Goal: Check status: Check status

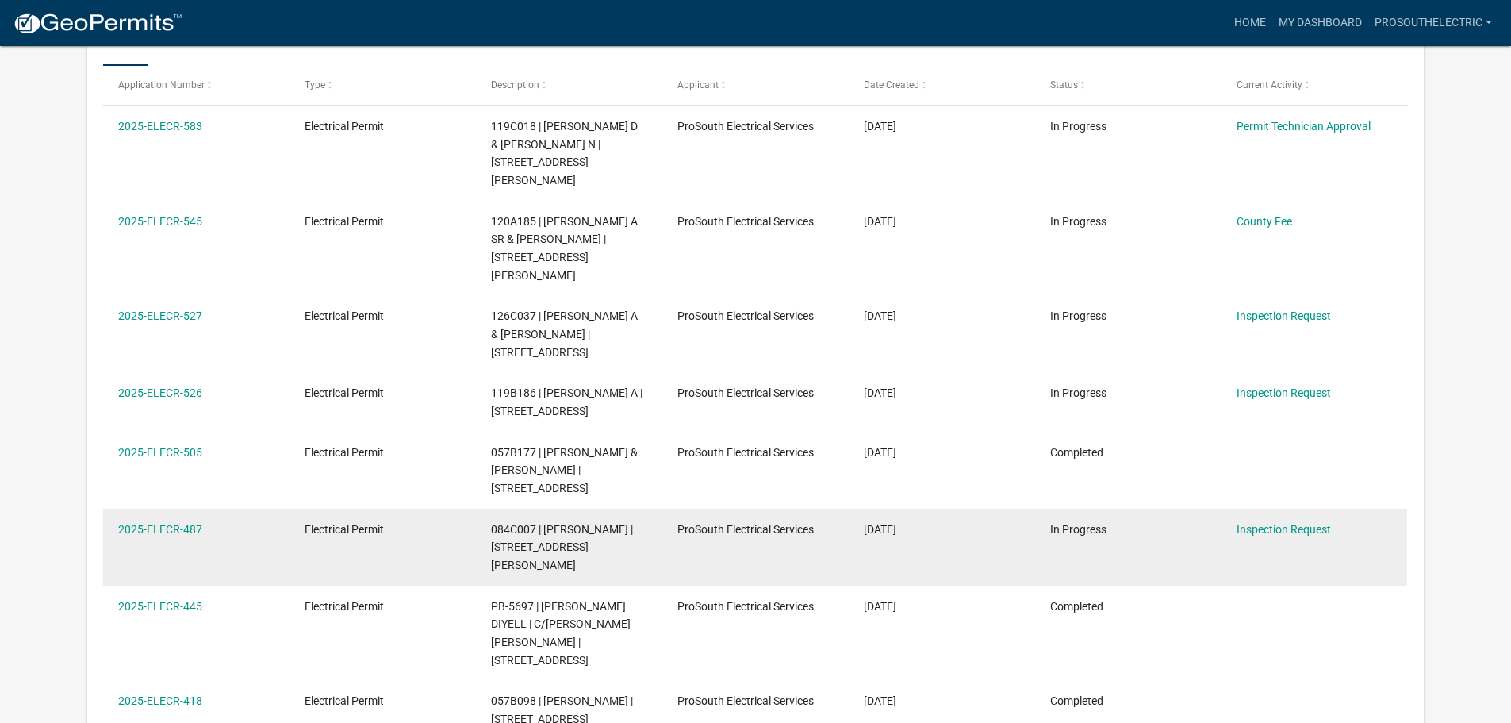
scroll to position [289, 0]
click at [163, 522] on link "2025-ELECR-487" at bounding box center [160, 528] width 84 height 13
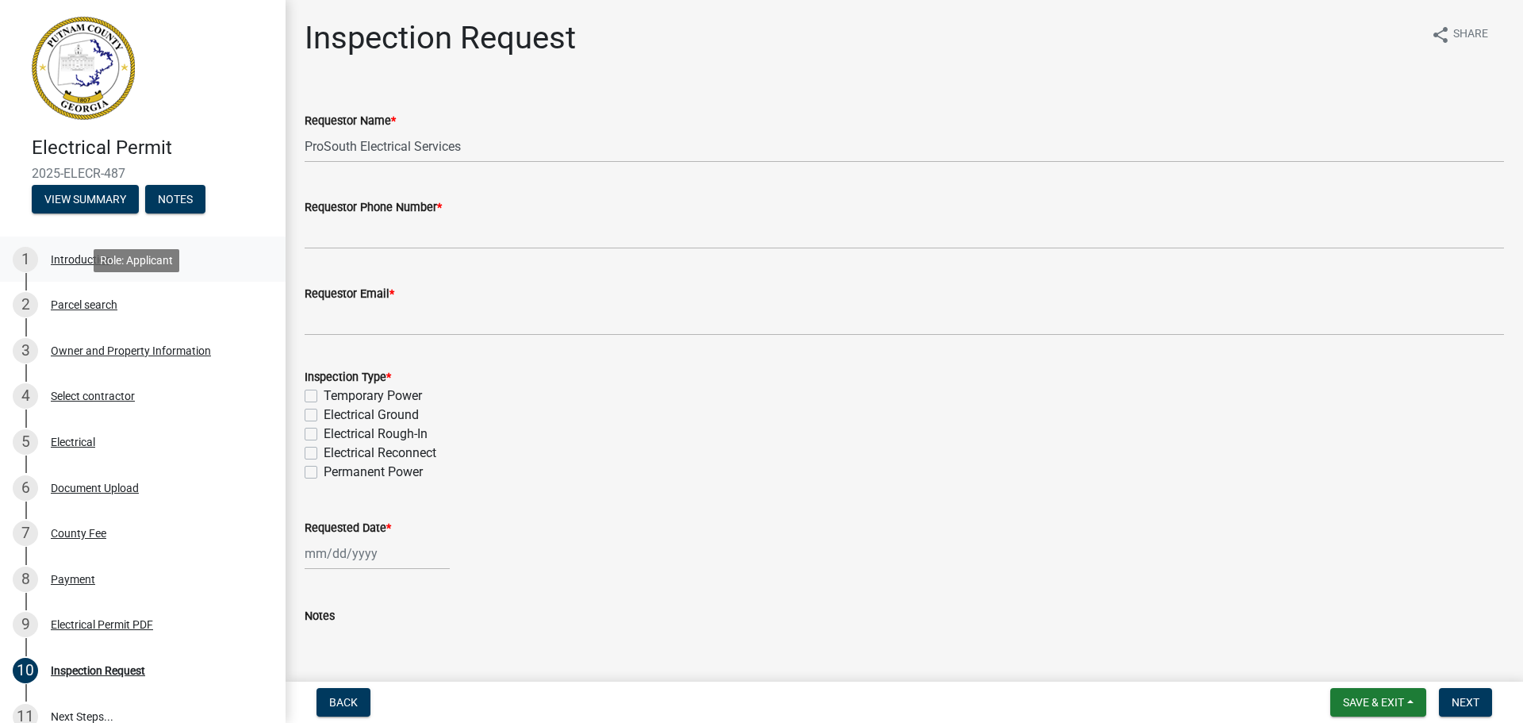
click at [82, 268] on div "1 Introduction" at bounding box center [136, 259] width 247 height 25
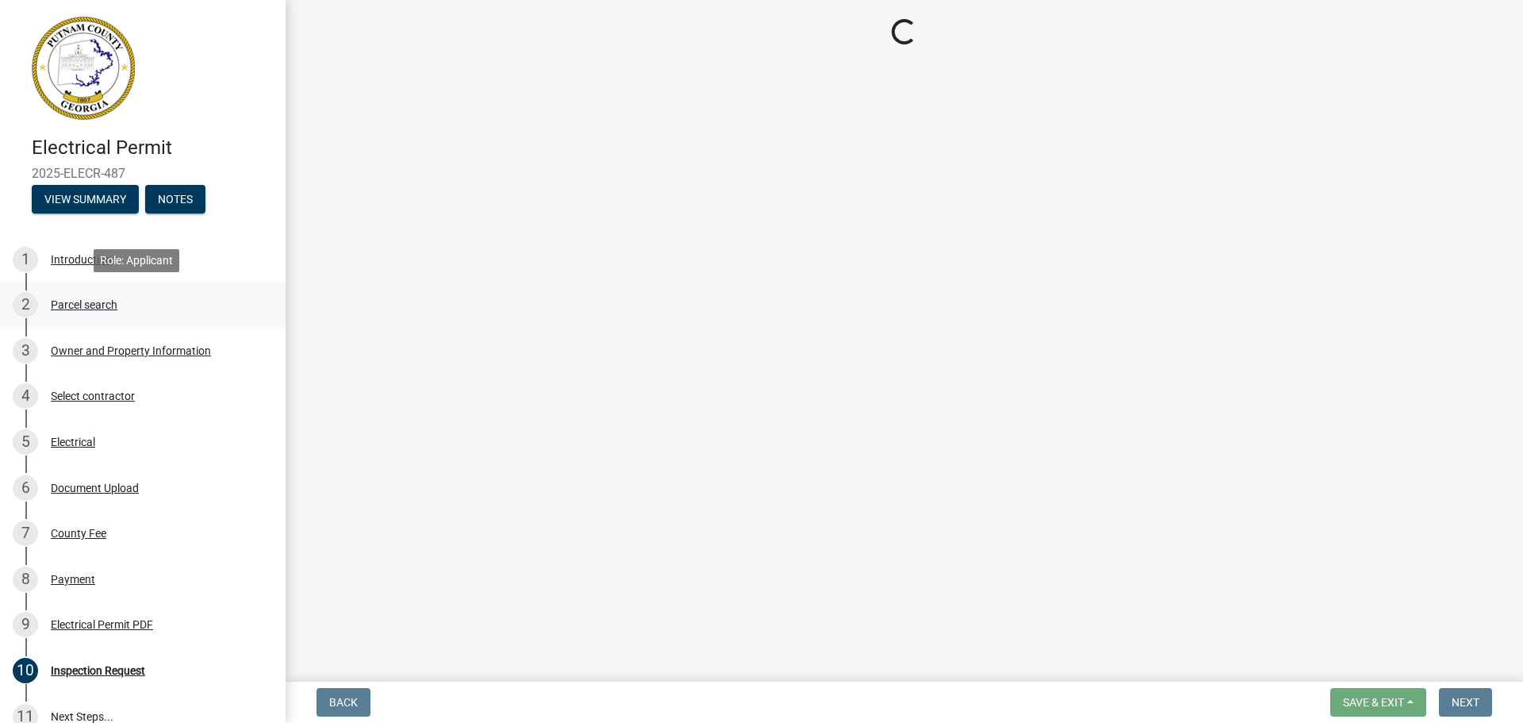
click at [98, 301] on div "Parcel search" at bounding box center [84, 304] width 67 height 11
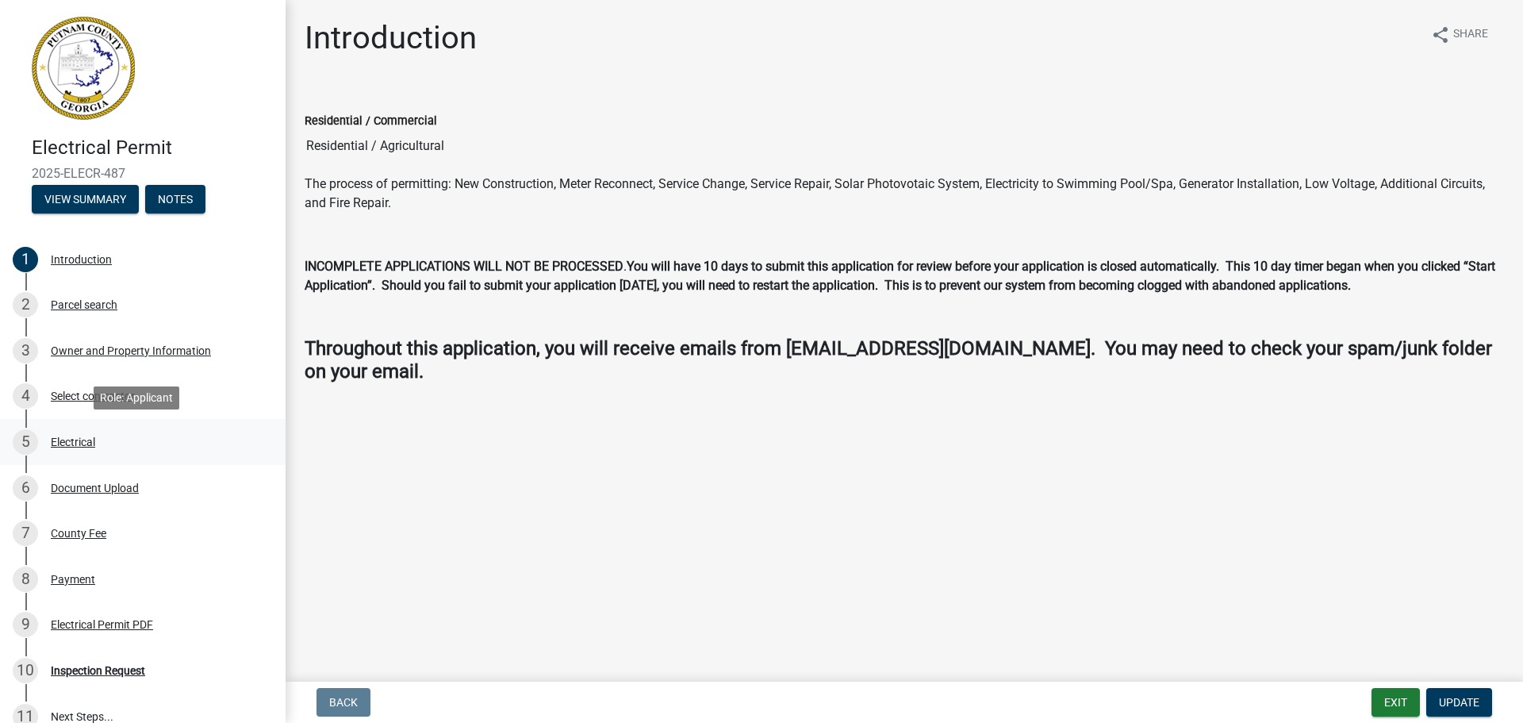
click at [109, 434] on div "5 Electrical" at bounding box center [136, 441] width 247 height 25
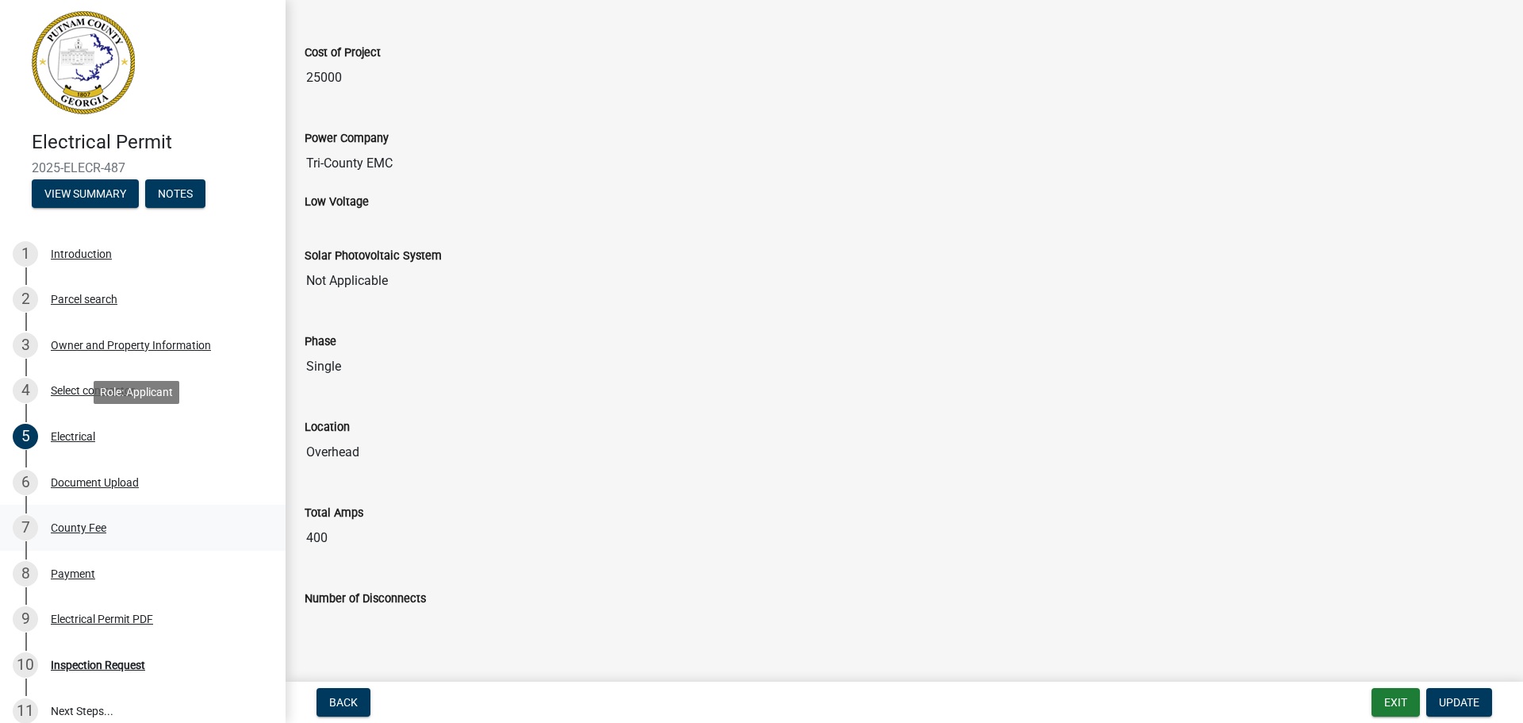
scroll to position [6, 0]
click at [105, 615] on div "Electrical Permit PDF" at bounding box center [102, 617] width 102 height 11
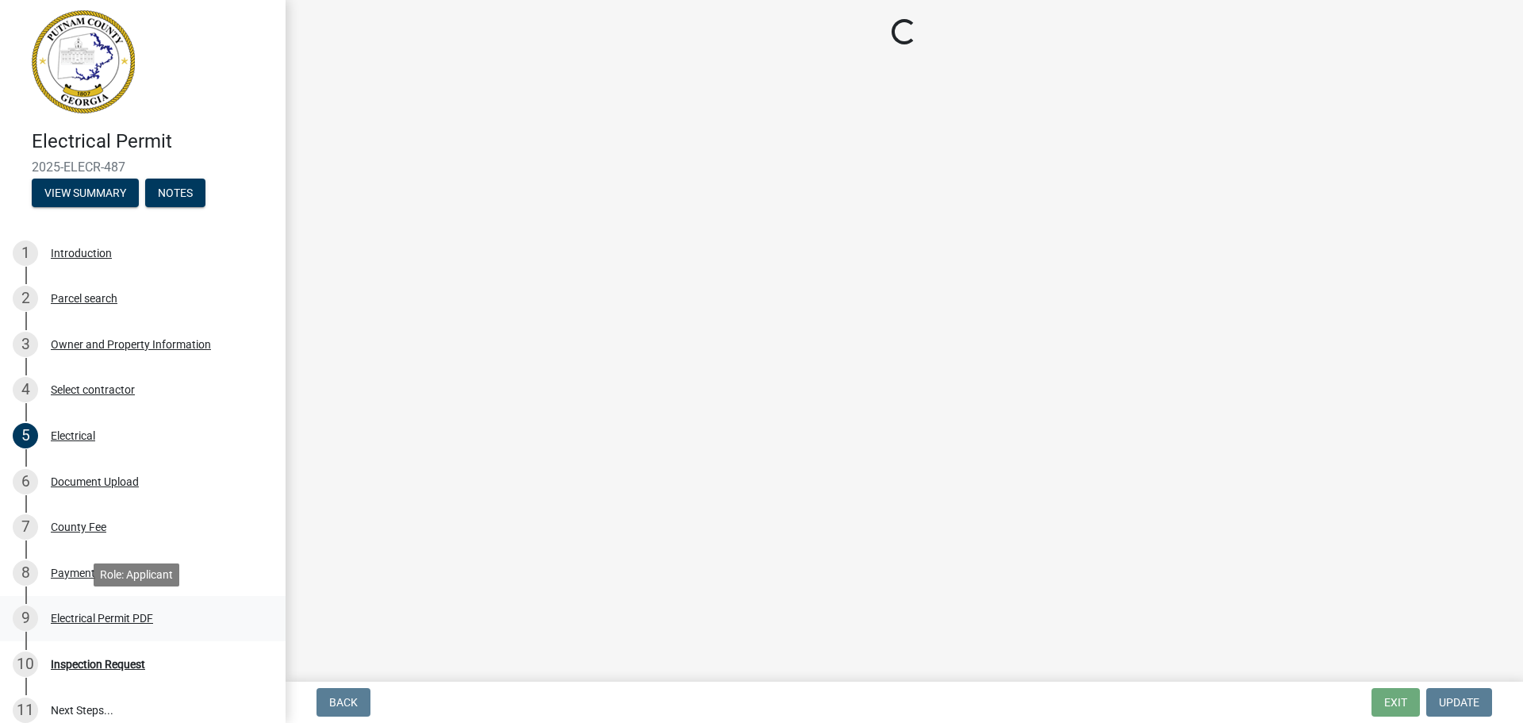
scroll to position [0, 0]
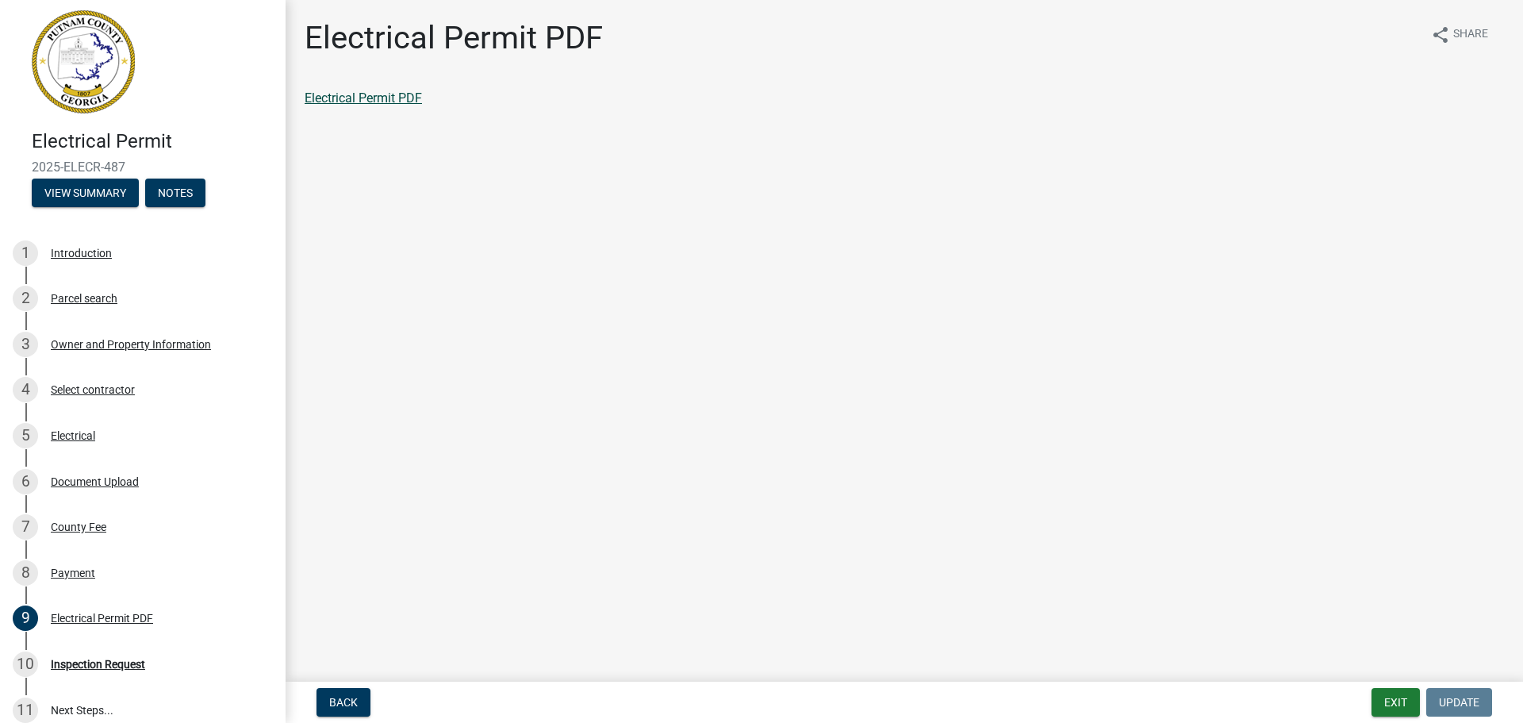
click at [412, 95] on link "Electrical Permit PDF" at bounding box center [363, 97] width 117 height 15
click at [85, 346] on div "Owner and Property Information" at bounding box center [131, 344] width 160 height 11
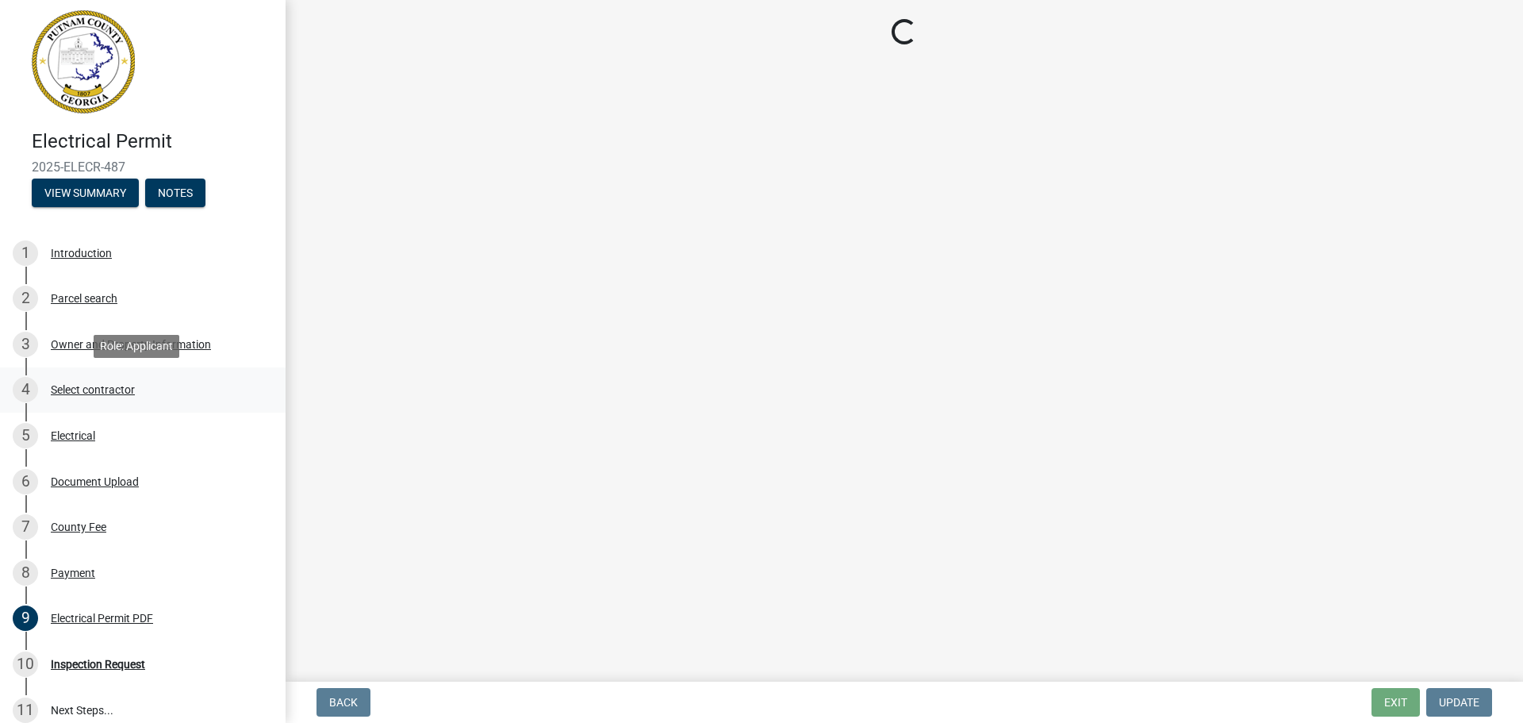
click at [103, 379] on div "4 Select contractor" at bounding box center [136, 389] width 247 height 25
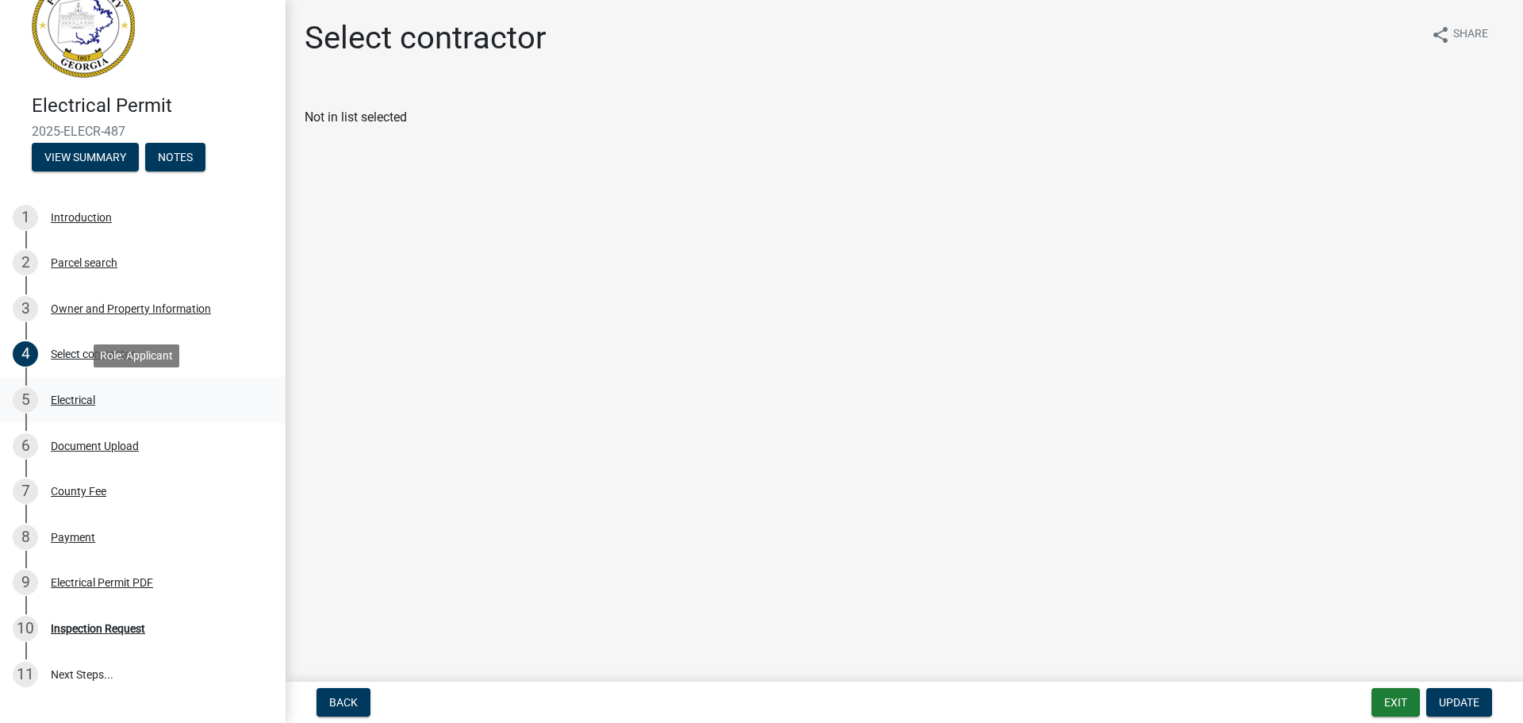
click at [126, 392] on div "5 Electrical" at bounding box center [136, 399] width 247 height 25
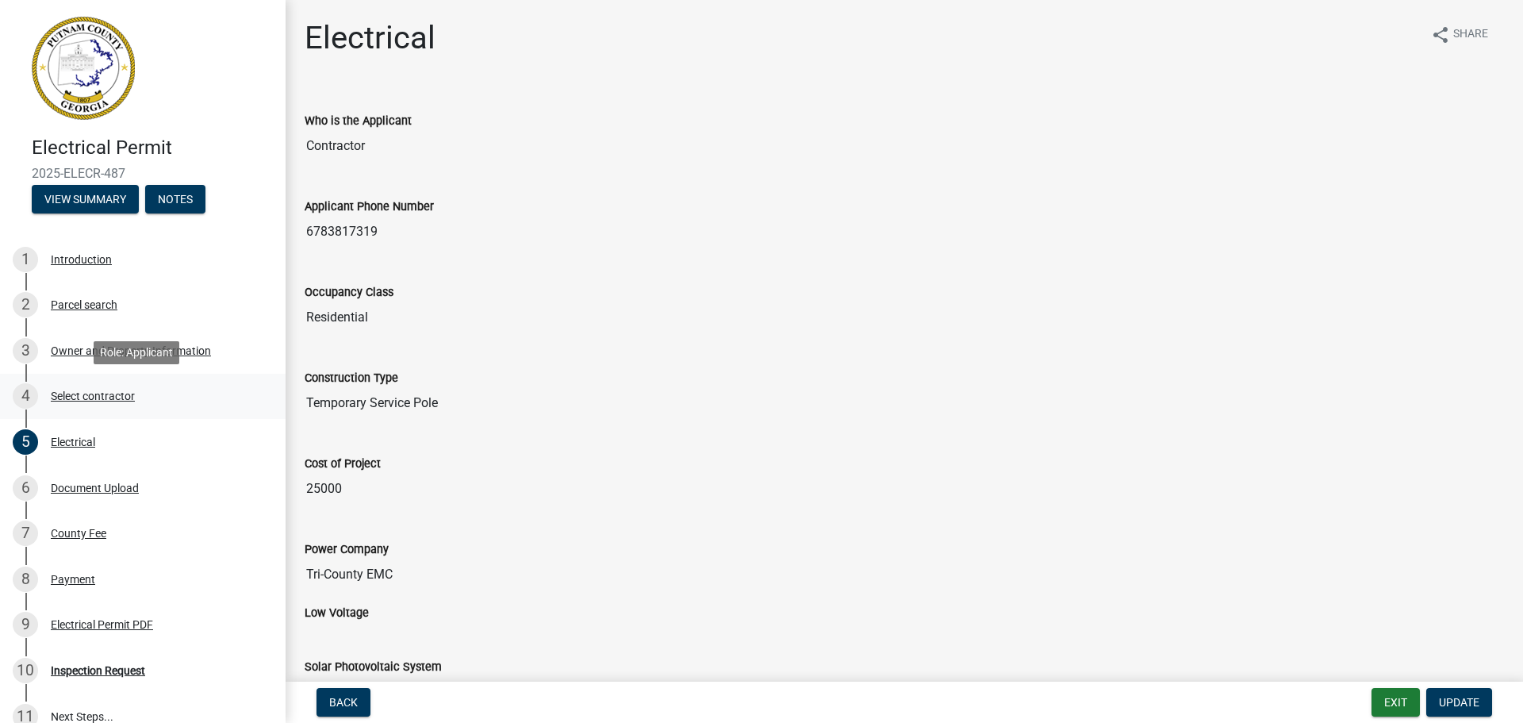
click at [98, 393] on div "Select contractor" at bounding box center [93, 395] width 84 height 11
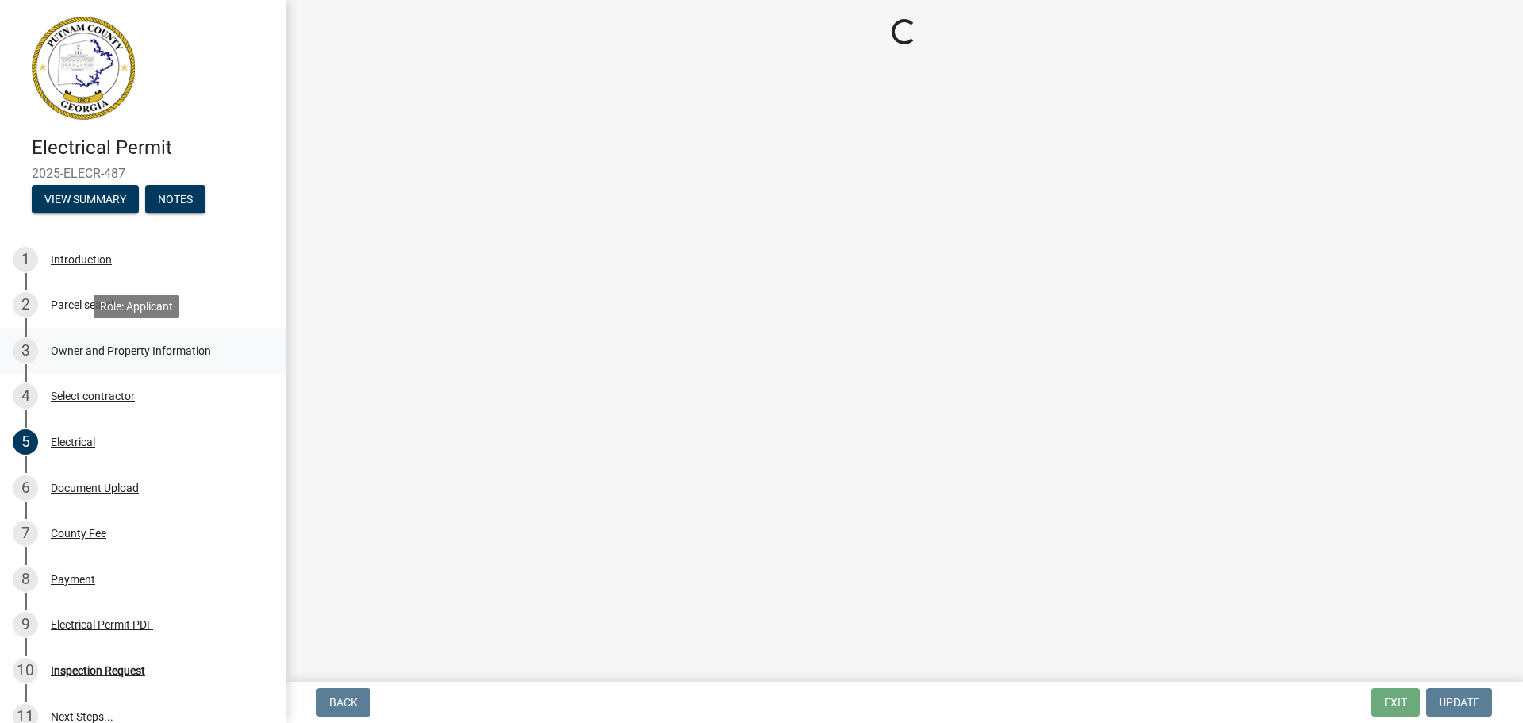
click at [109, 345] on div "Owner and Property Information" at bounding box center [131, 350] width 160 height 11
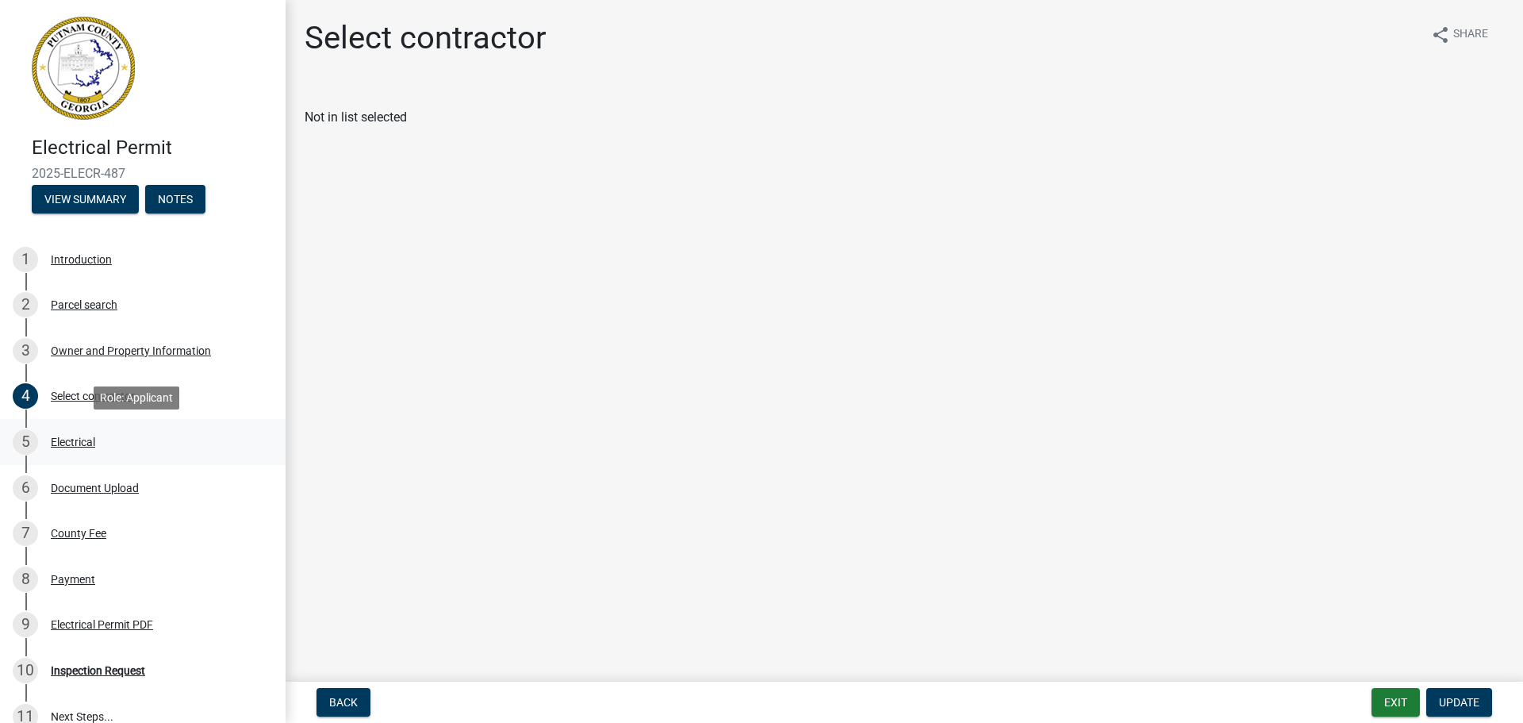
click at [112, 441] on div "5 Electrical" at bounding box center [136, 441] width 247 height 25
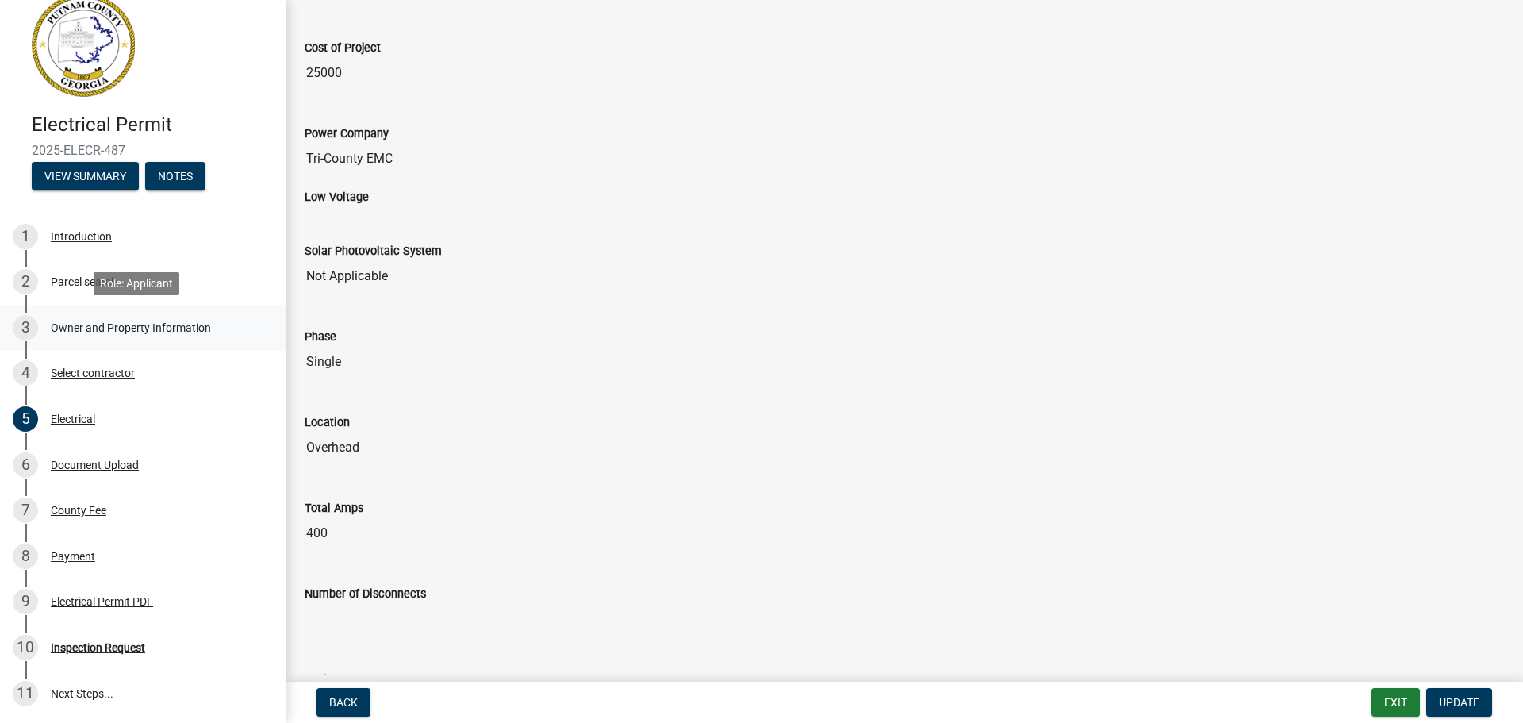
scroll to position [25, 0]
click at [168, 331] on div "Owner and Property Information" at bounding box center [131, 325] width 160 height 11
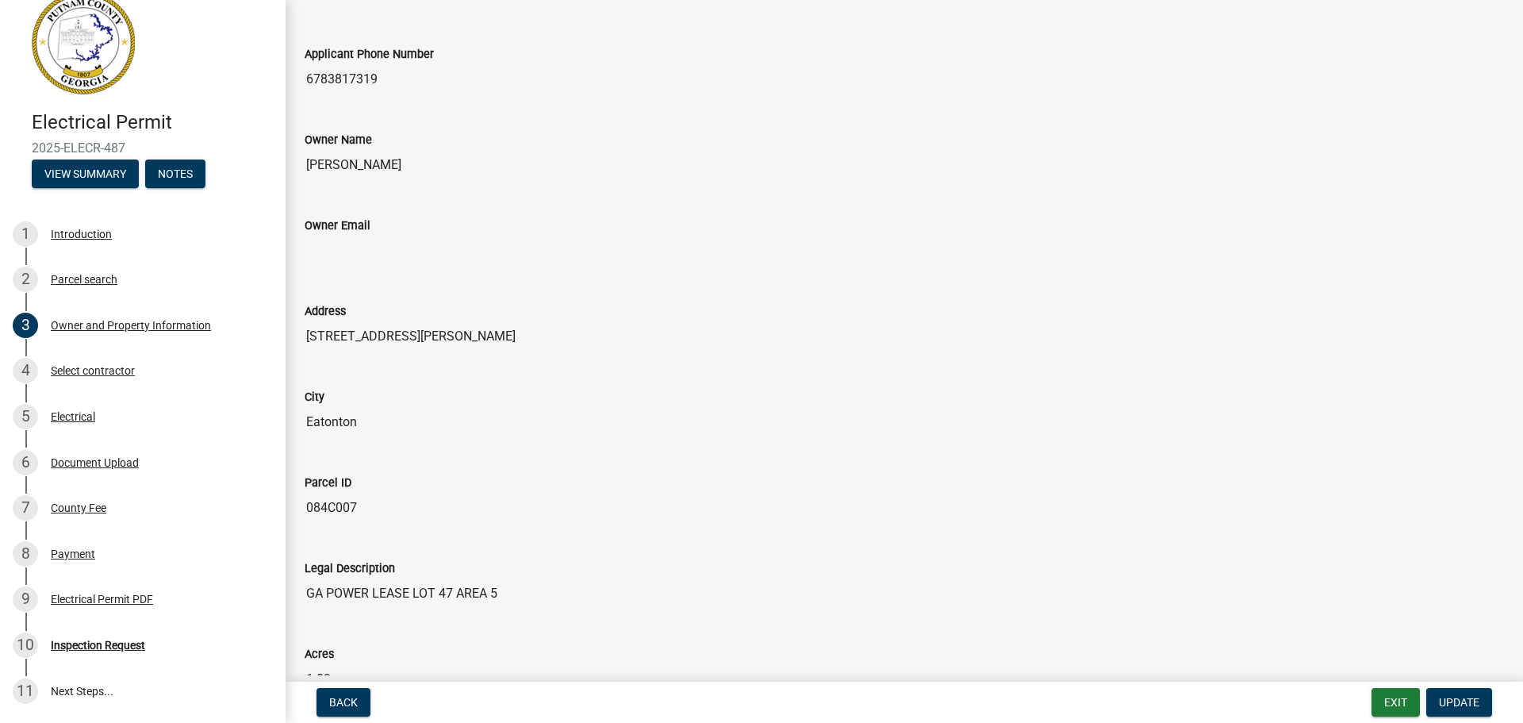
scroll to position [0, 0]
